Goal: Task Accomplishment & Management: Manage account settings

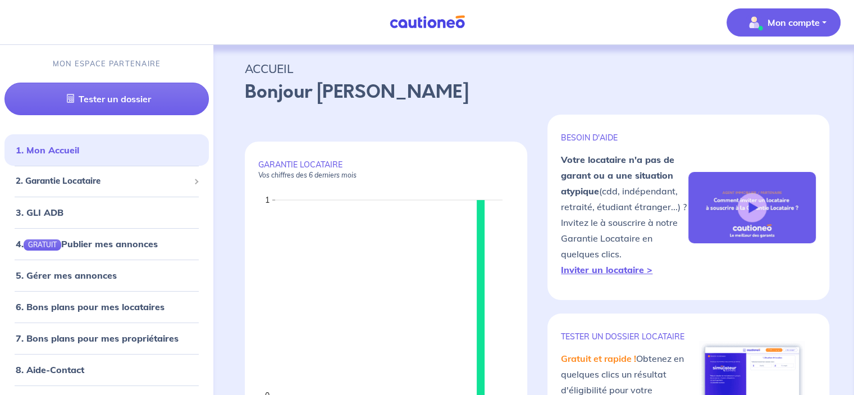
click at [813, 29] on p "Mon compte" at bounding box center [794, 22] width 52 height 13
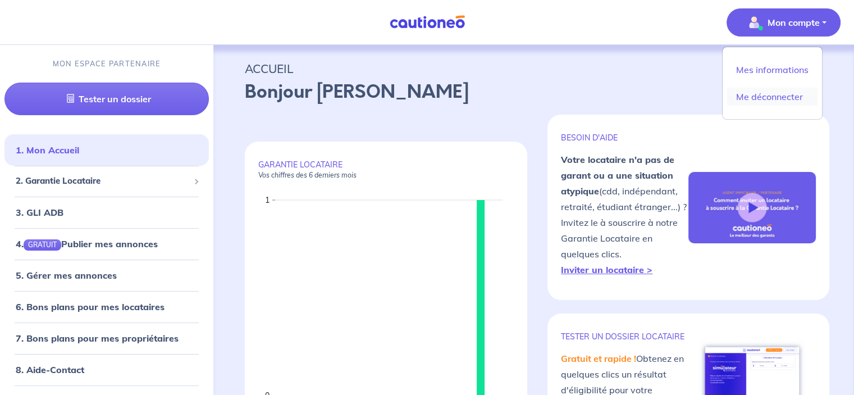
click at [796, 101] on link "Me déconnecter" at bounding box center [772, 97] width 90 height 18
